Goal: Find specific page/section

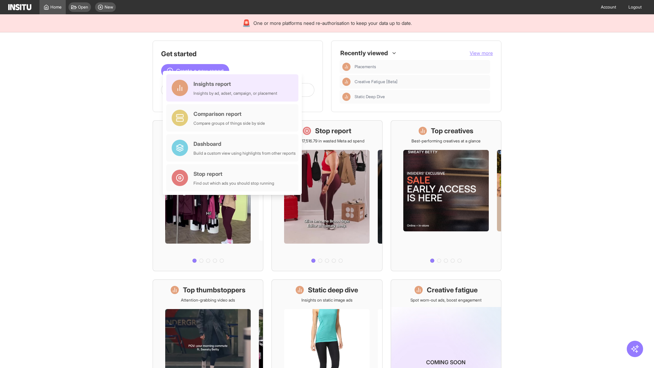
click at [234, 88] on div "Insights report Insights by ad, adset, campaign, or placement" at bounding box center [235, 88] width 84 height 16
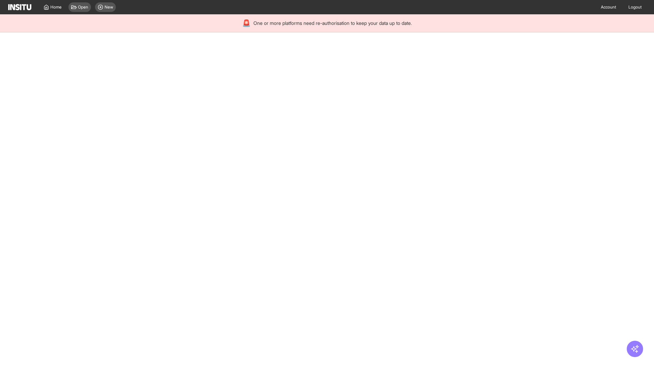
select select "**"
